Goal: Information Seeking & Learning: Find specific page/section

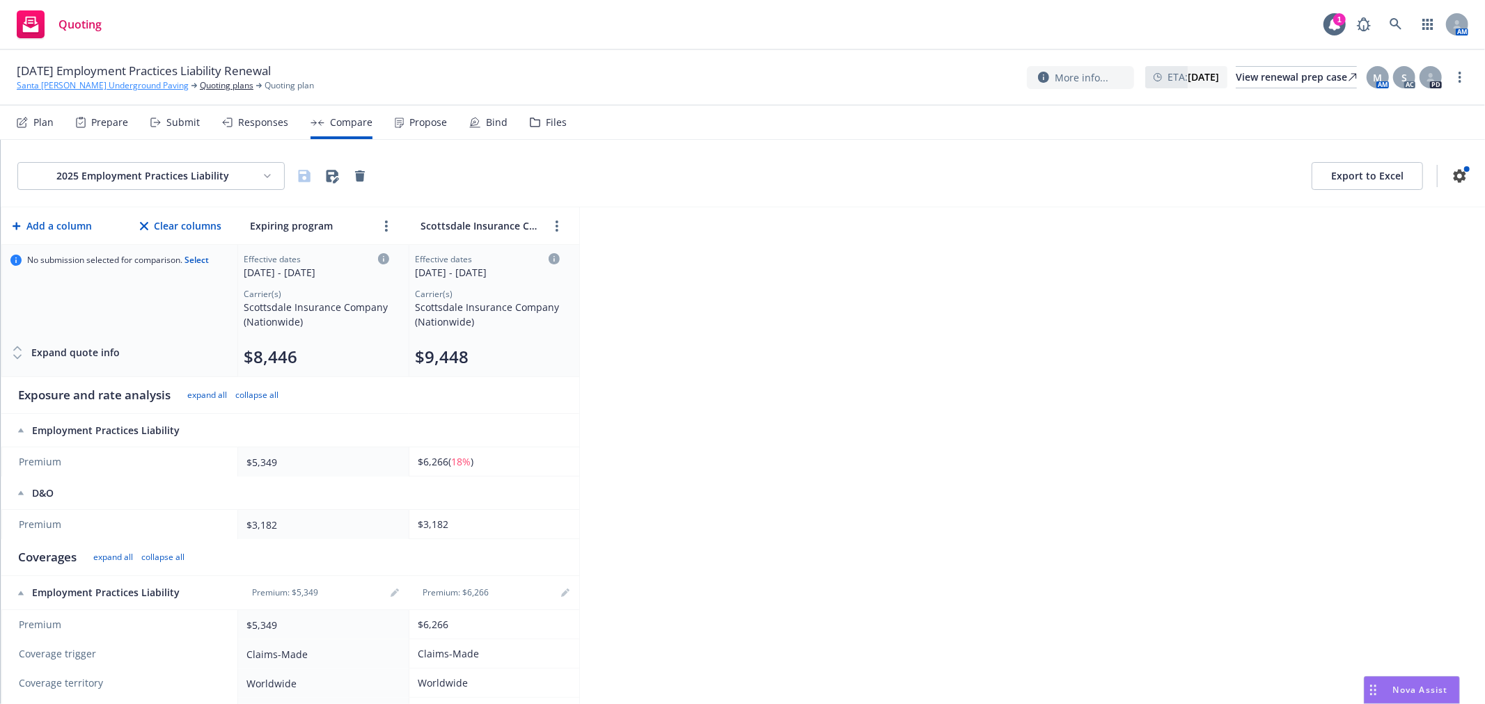
click at [110, 92] on link "Santa [PERSON_NAME] Underground Paving" at bounding box center [103, 85] width 172 height 13
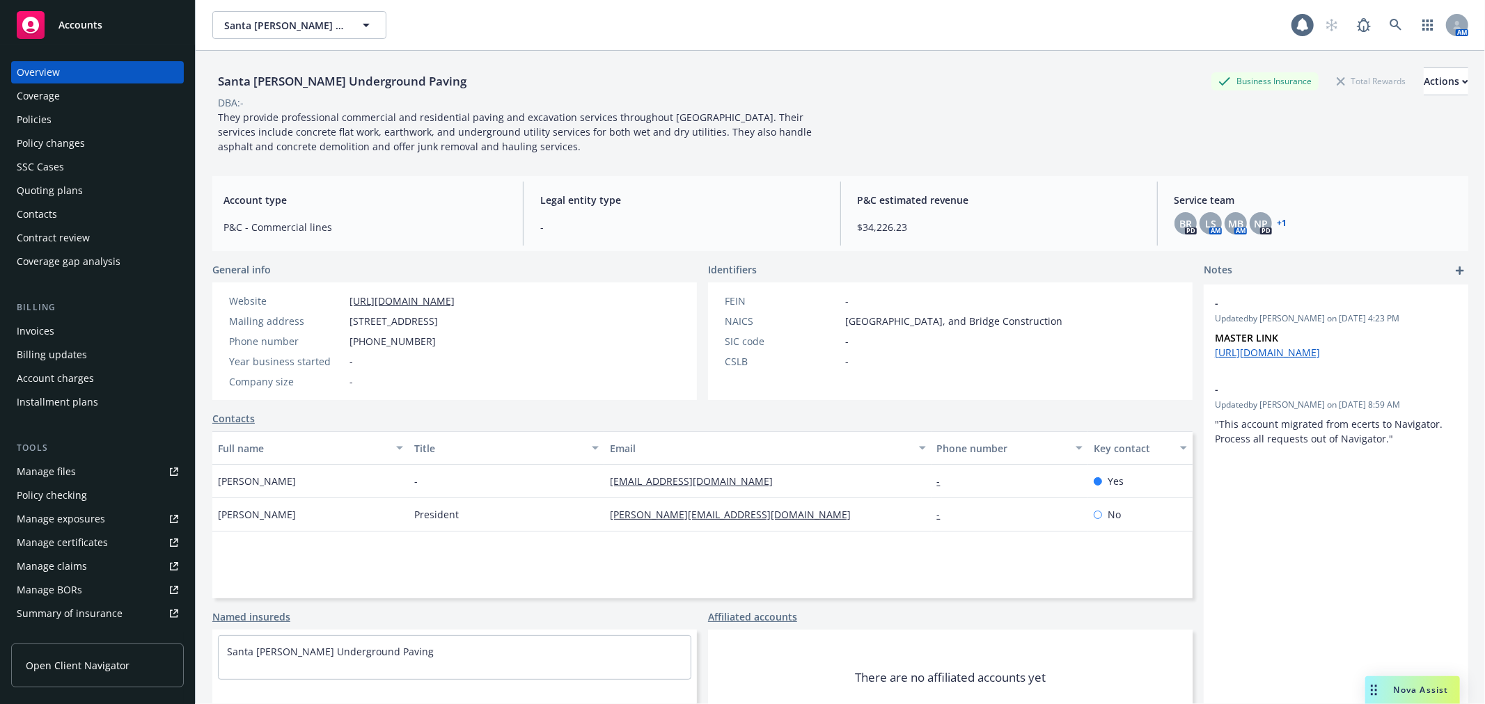
click at [110, 12] on div "Accounts" at bounding box center [97, 25] width 161 height 28
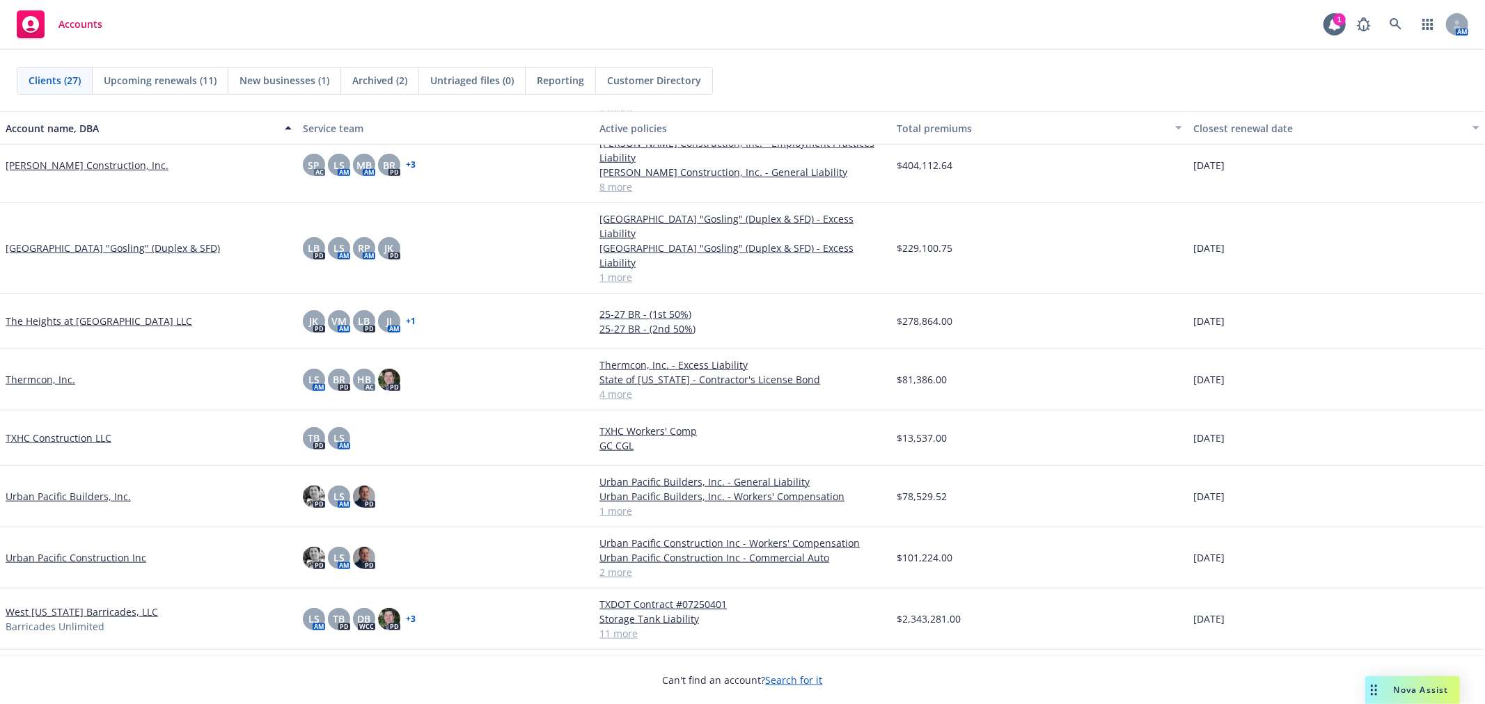
scroll to position [1038, 0]
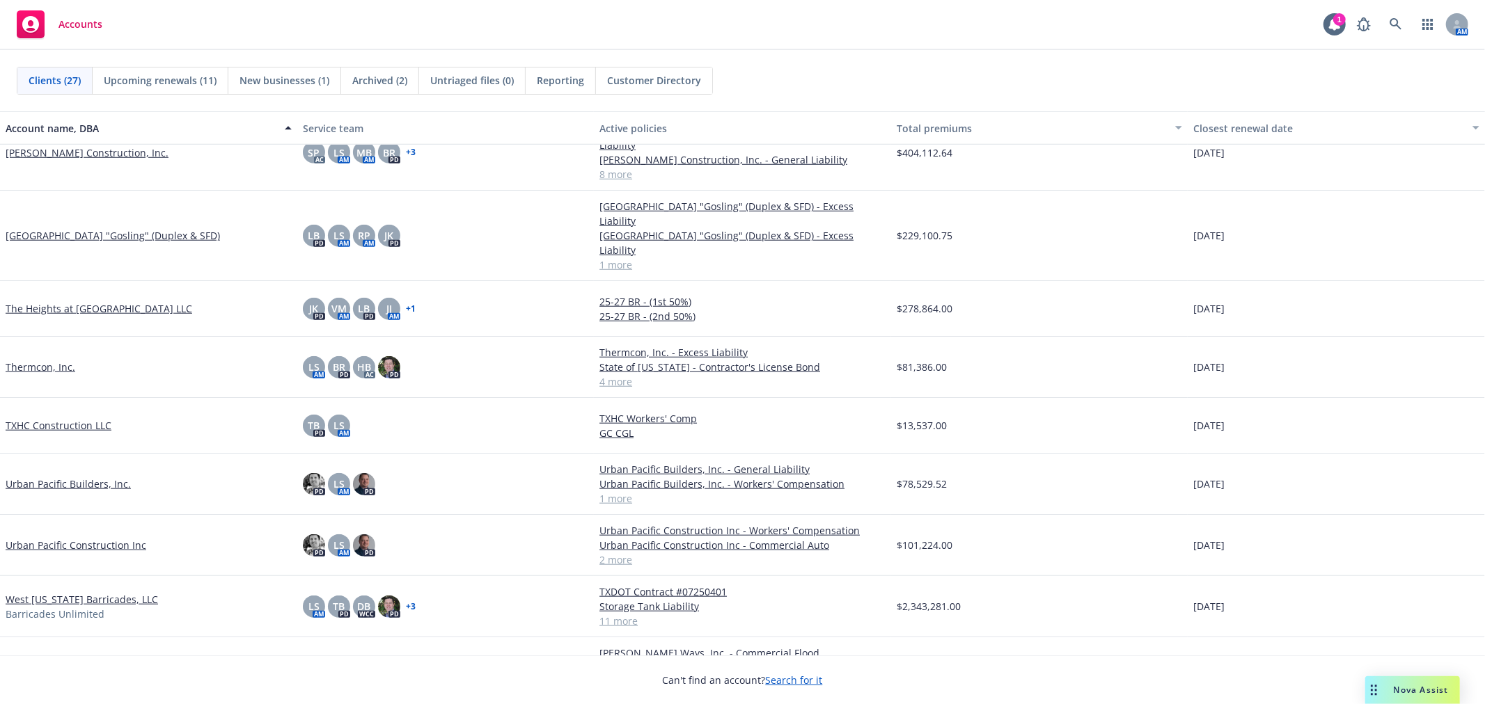
click at [67, 592] on link "West [US_STATE] Barricades, LLC" at bounding box center [82, 599] width 152 height 15
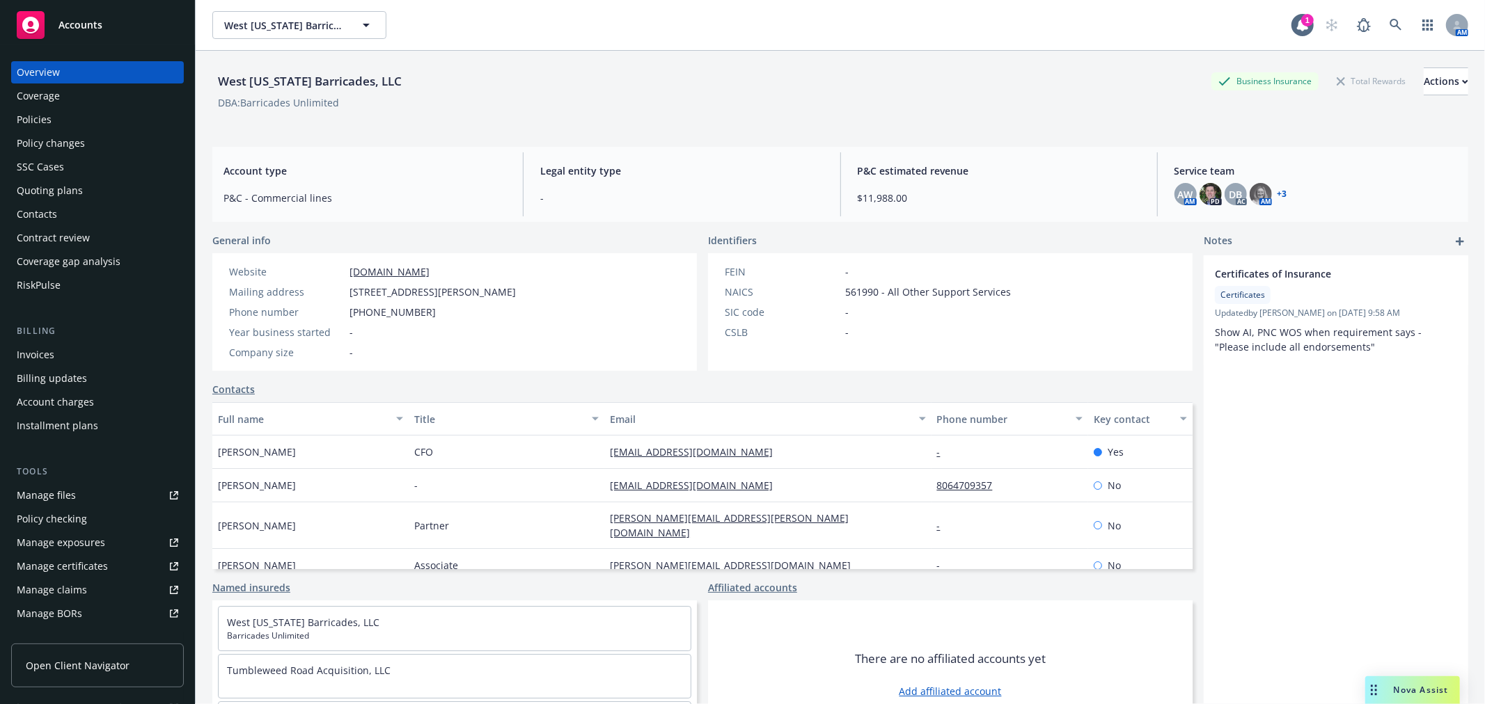
click at [109, 122] on div "Policies" at bounding box center [97, 120] width 161 height 22
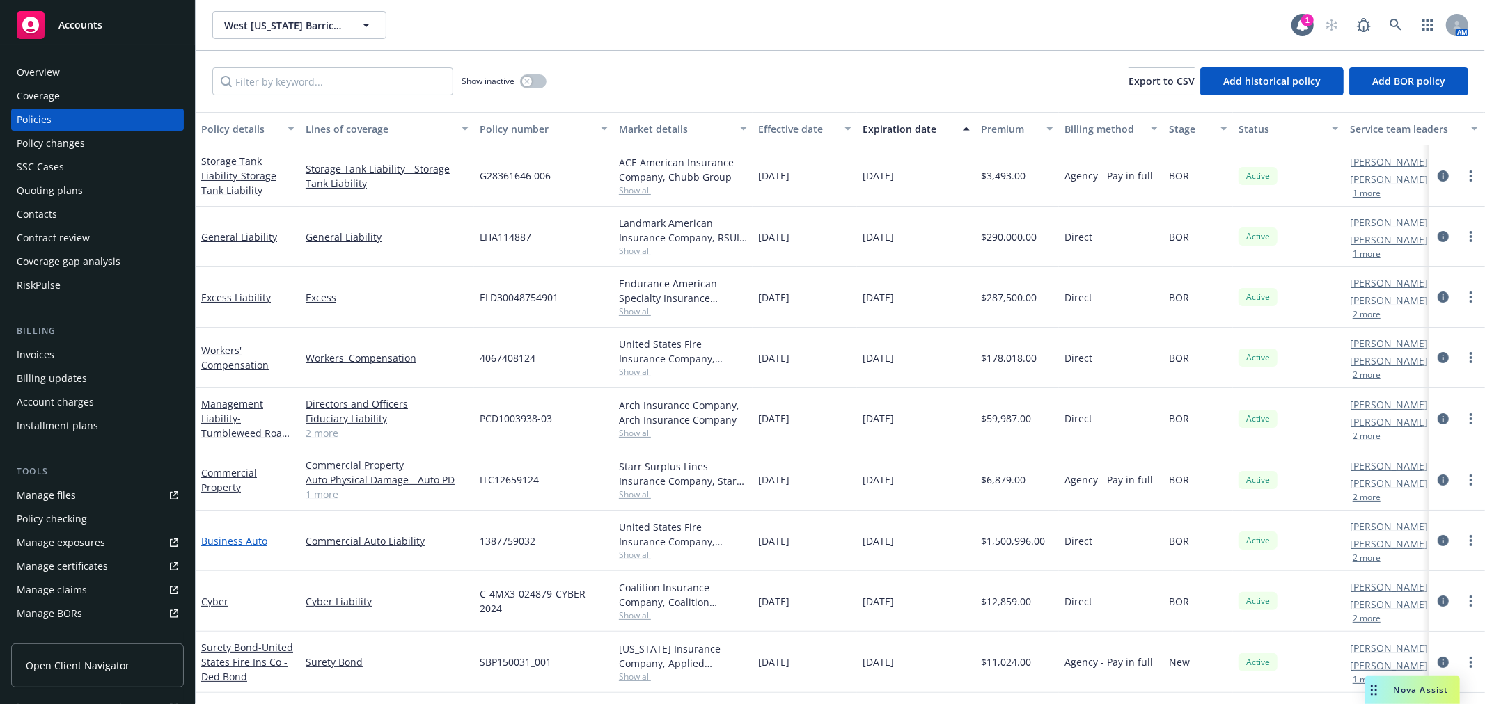
click at [224, 544] on link "Business Auto" at bounding box center [234, 541] width 66 height 13
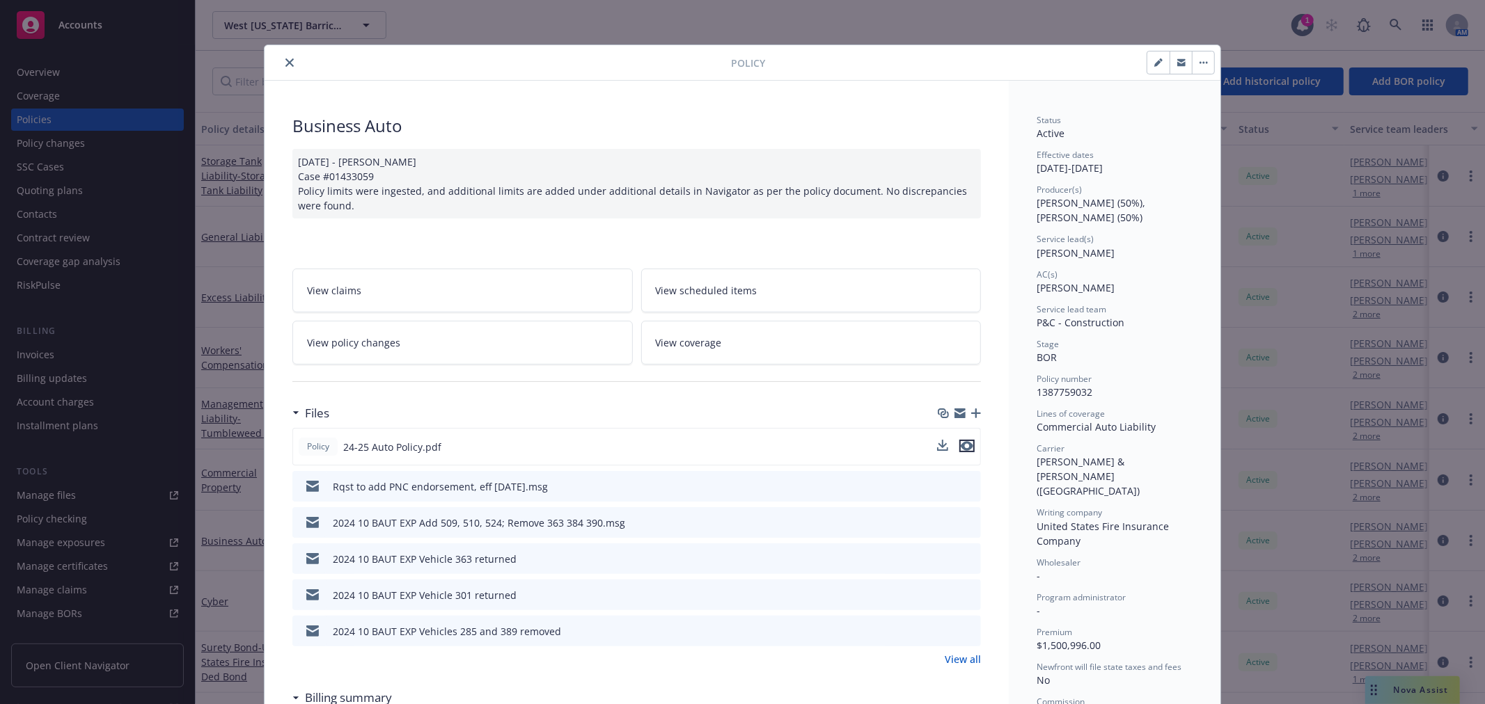
click at [961, 444] on icon "preview file" at bounding box center [967, 446] width 13 height 10
click at [276, 57] on div at bounding box center [500, 62] width 461 height 17
click at [281, 58] on button "close" at bounding box center [289, 62] width 17 height 17
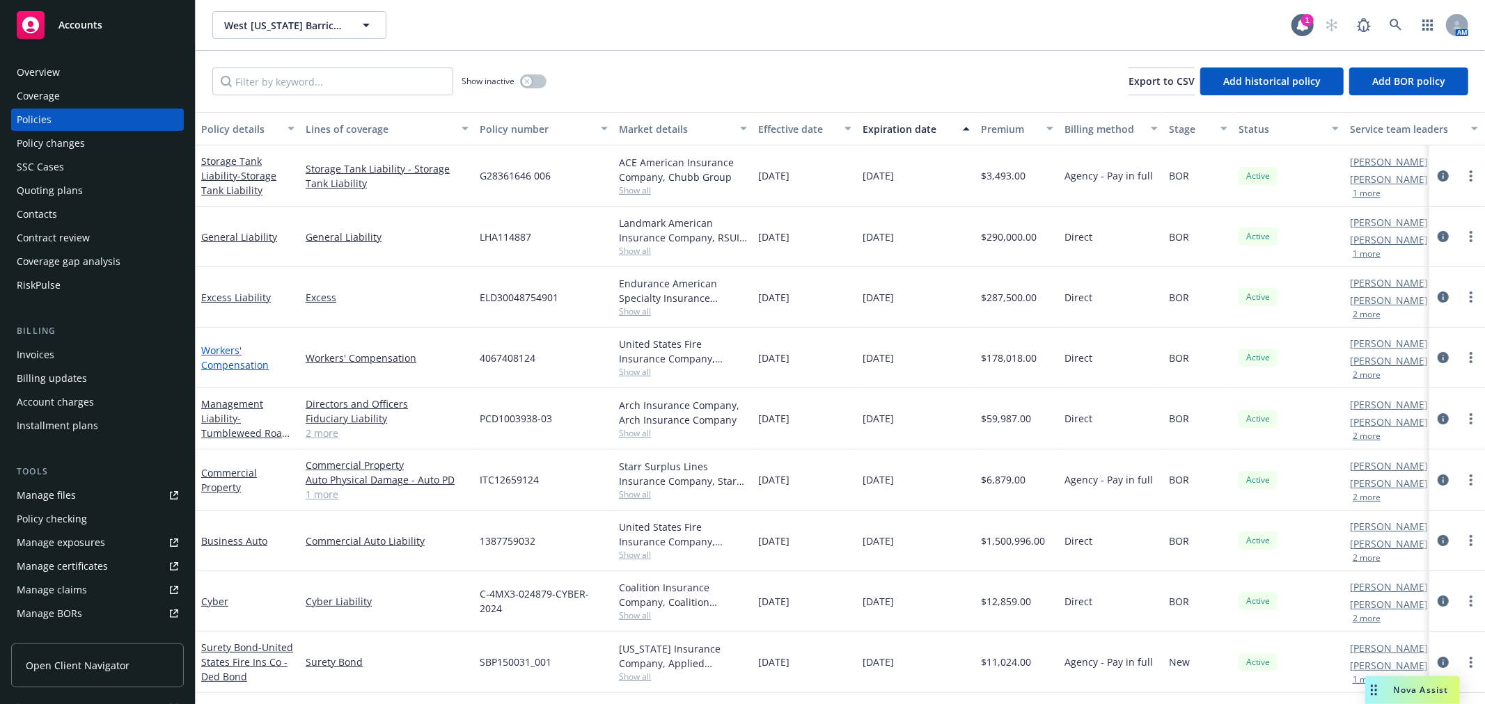
click at [221, 353] on link "Workers' Compensation" at bounding box center [235, 358] width 68 height 28
